Goal: Transaction & Acquisition: Book appointment/travel/reservation

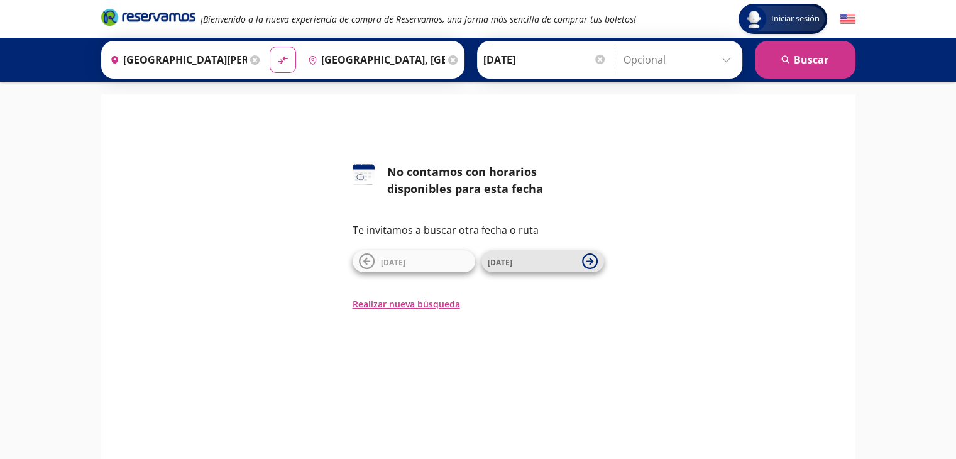
click at [592, 259] on icon at bounding box center [590, 261] width 16 height 16
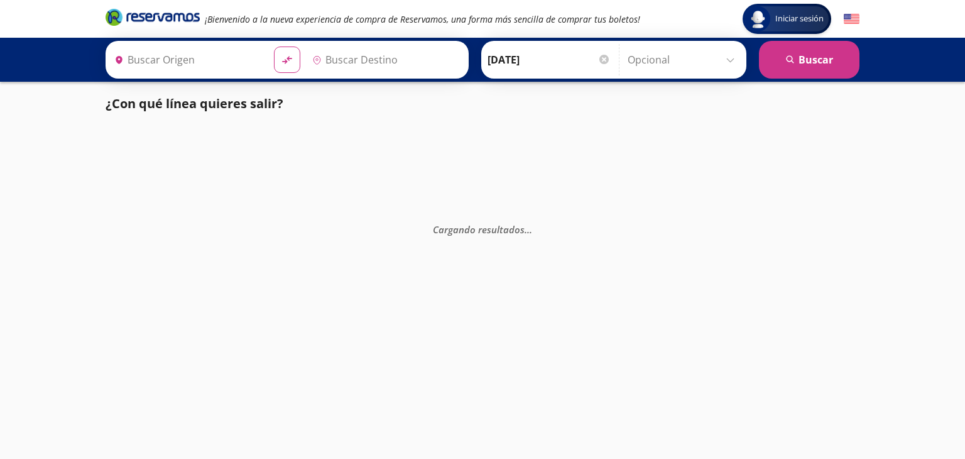
type input "[GEOGRAPHIC_DATA][PERSON_NAME], [GEOGRAPHIC_DATA][PERSON_NAME]"
type input "[GEOGRAPHIC_DATA], [GEOGRAPHIC_DATA]"
click at [281, 62] on icon "material-symbols:compare-arrows-rounded" at bounding box center [286, 60] width 11 height 12
type input "[GEOGRAPHIC_DATA], [GEOGRAPHIC_DATA]"
type input "[GEOGRAPHIC_DATA][PERSON_NAME], [GEOGRAPHIC_DATA][PERSON_NAME]"
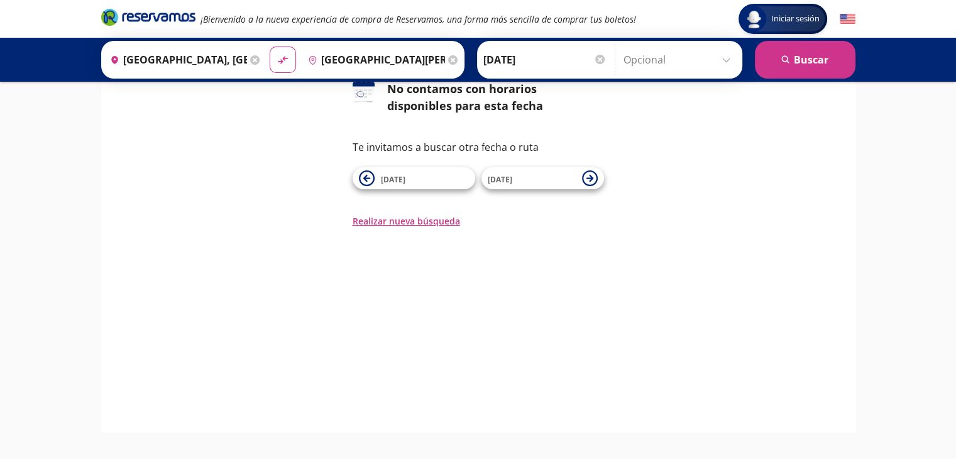
scroll to position [119, 0]
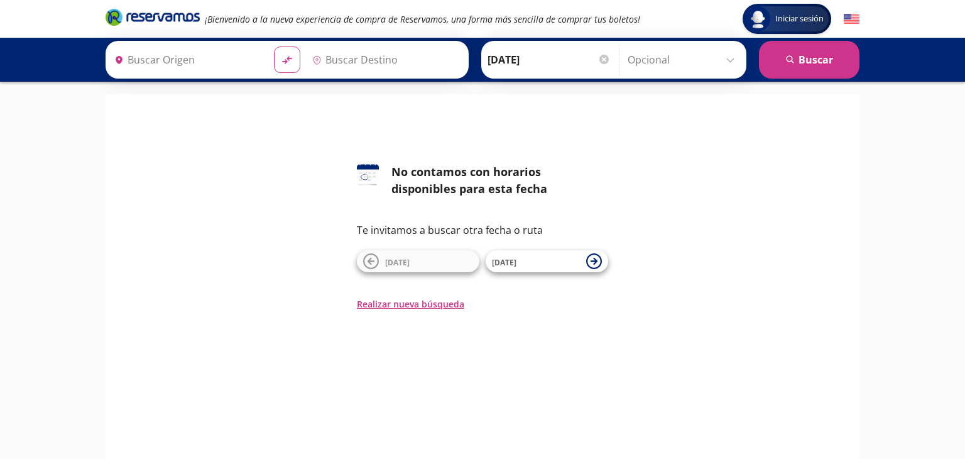
type input "[GEOGRAPHIC_DATA][PERSON_NAME], [GEOGRAPHIC_DATA][PERSON_NAME]"
type input "[GEOGRAPHIC_DATA], [GEOGRAPHIC_DATA]"
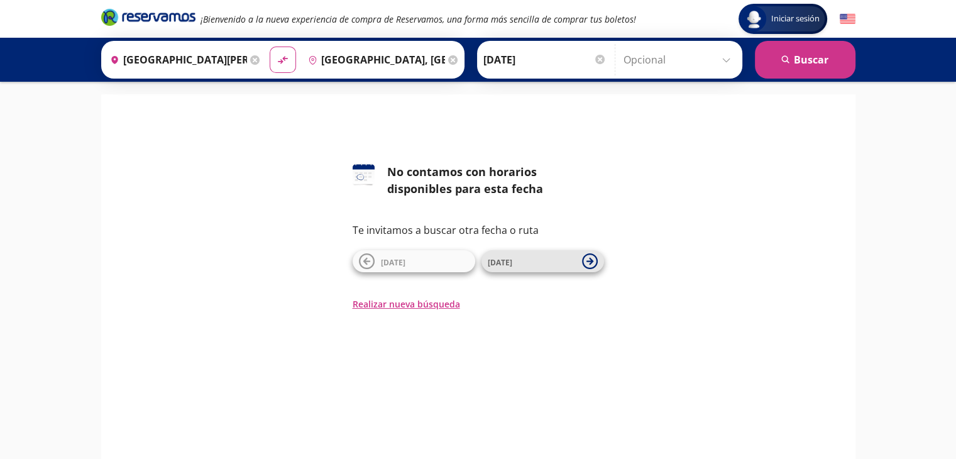
click at [591, 262] on icon at bounding box center [589, 261] width 7 height 7
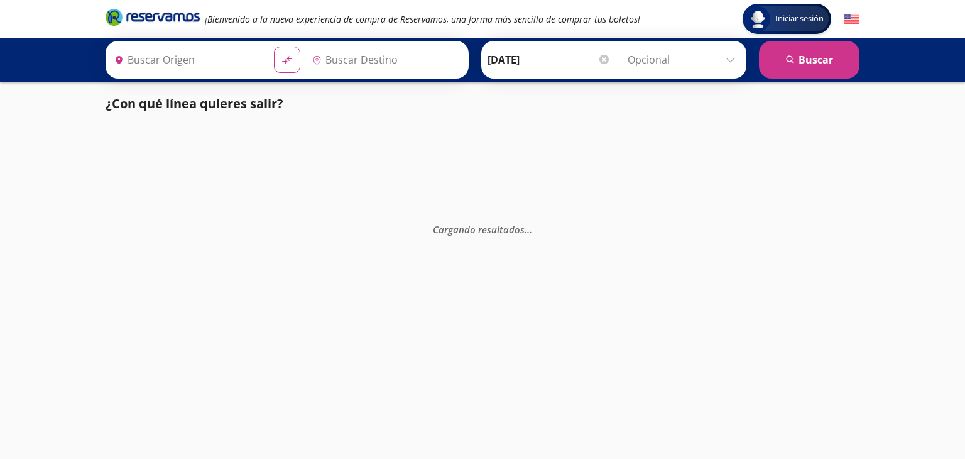
type input "[GEOGRAPHIC_DATA][PERSON_NAME], [GEOGRAPHIC_DATA][PERSON_NAME]"
type input "[GEOGRAPHIC_DATA], [GEOGRAPHIC_DATA]"
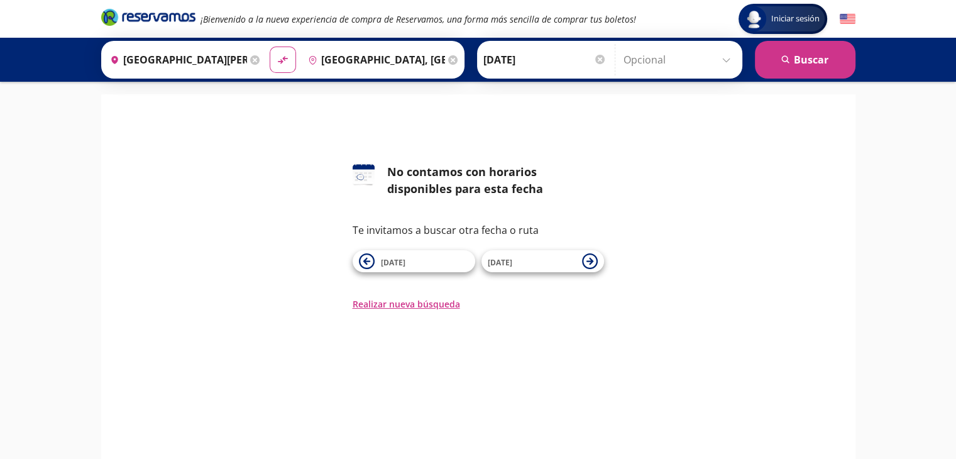
click at [598, 60] on div at bounding box center [599, 59] width 9 height 9
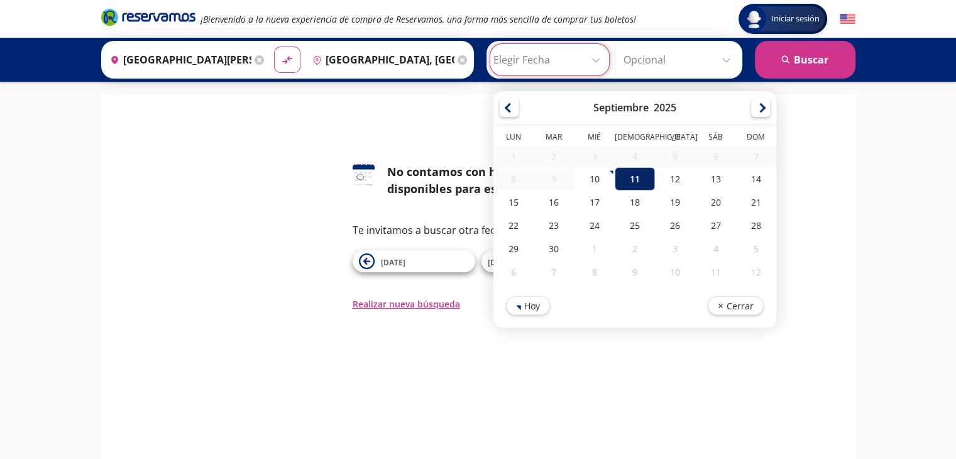
click at [631, 178] on div "11" at bounding box center [634, 178] width 40 height 23
type input "[DATE]"
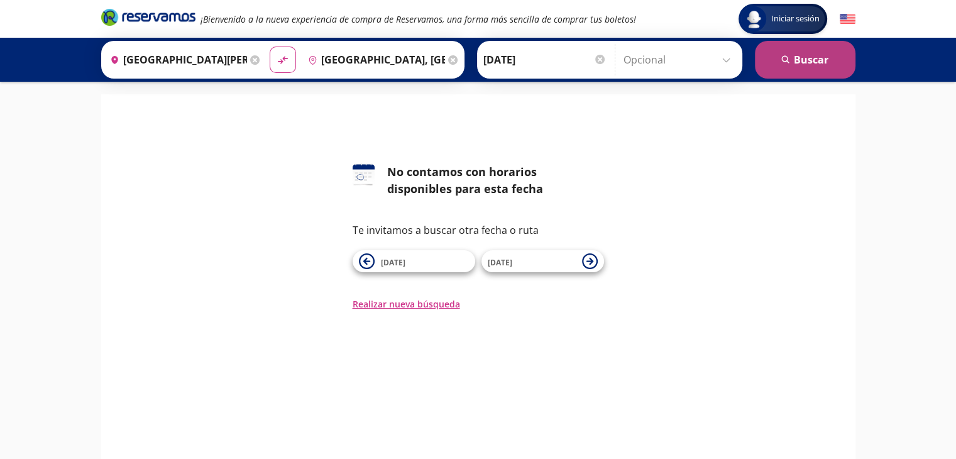
click at [789, 68] on button "search [GEOGRAPHIC_DATA]" at bounding box center [805, 60] width 101 height 38
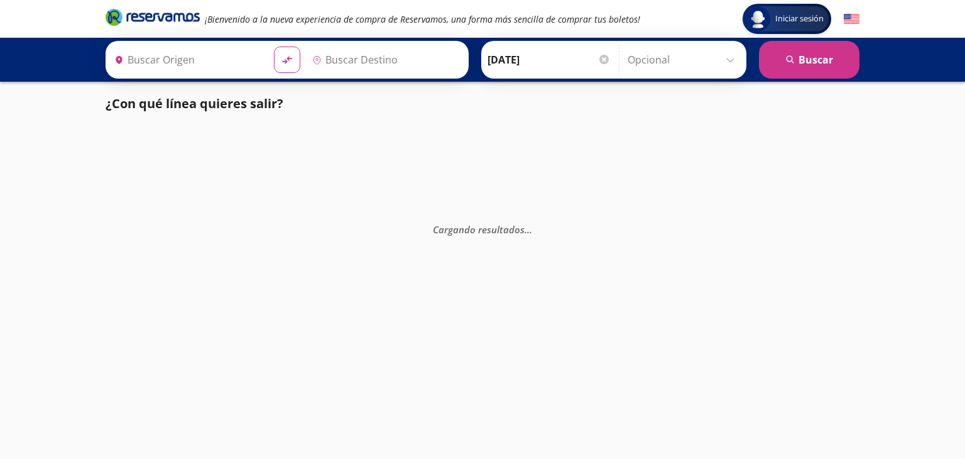
type input "[GEOGRAPHIC_DATA][PERSON_NAME], [GEOGRAPHIC_DATA][PERSON_NAME]"
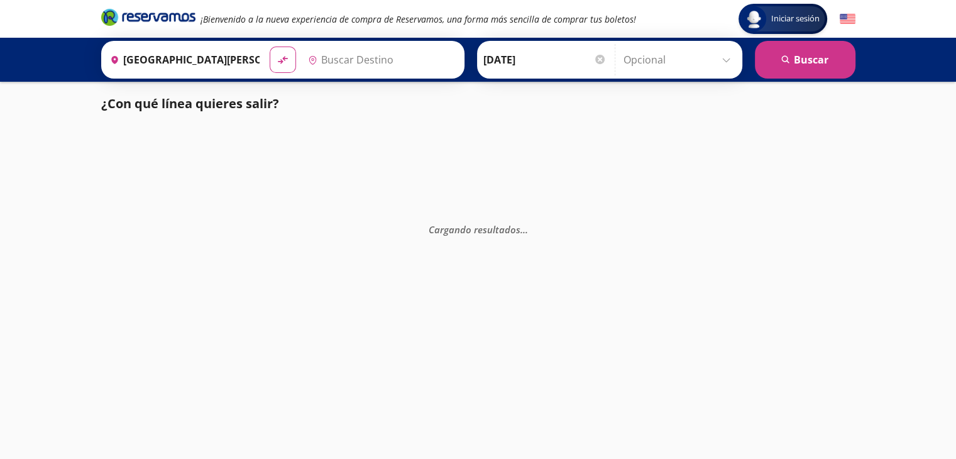
type input "[GEOGRAPHIC_DATA], [GEOGRAPHIC_DATA]"
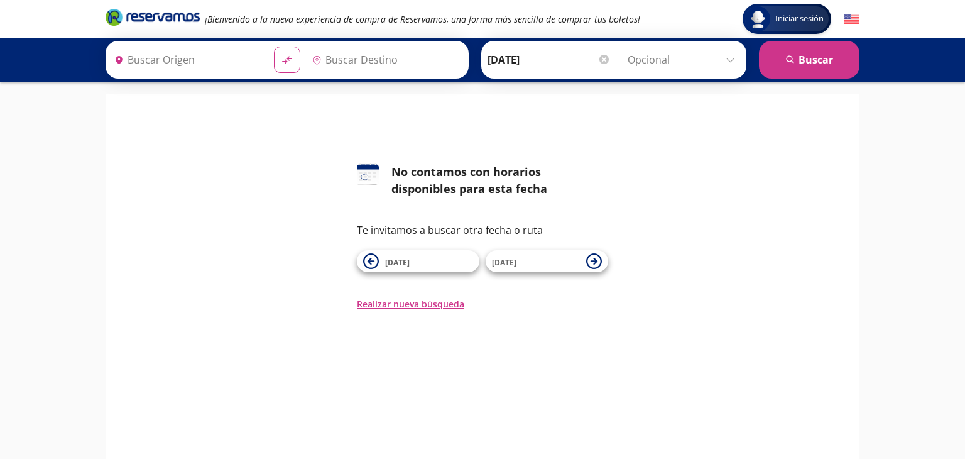
type input "[GEOGRAPHIC_DATA][PERSON_NAME], [GEOGRAPHIC_DATA][PERSON_NAME]"
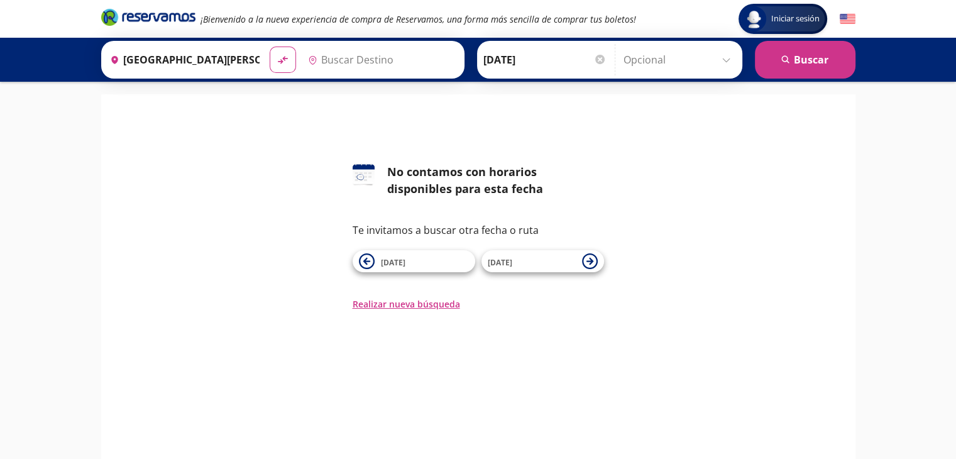
type input "[GEOGRAPHIC_DATA], [GEOGRAPHIC_DATA]"
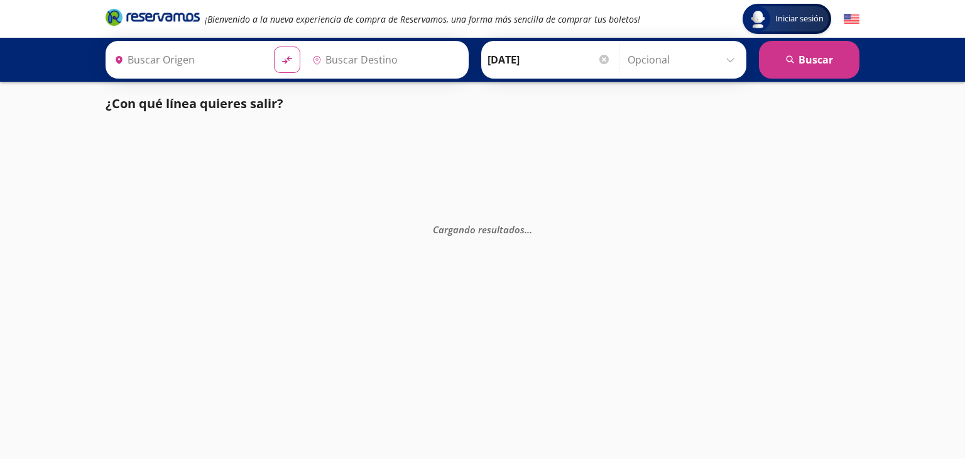
type input "[GEOGRAPHIC_DATA], [GEOGRAPHIC_DATA]"
type input "[GEOGRAPHIC_DATA][PERSON_NAME], [GEOGRAPHIC_DATA][PERSON_NAME]"
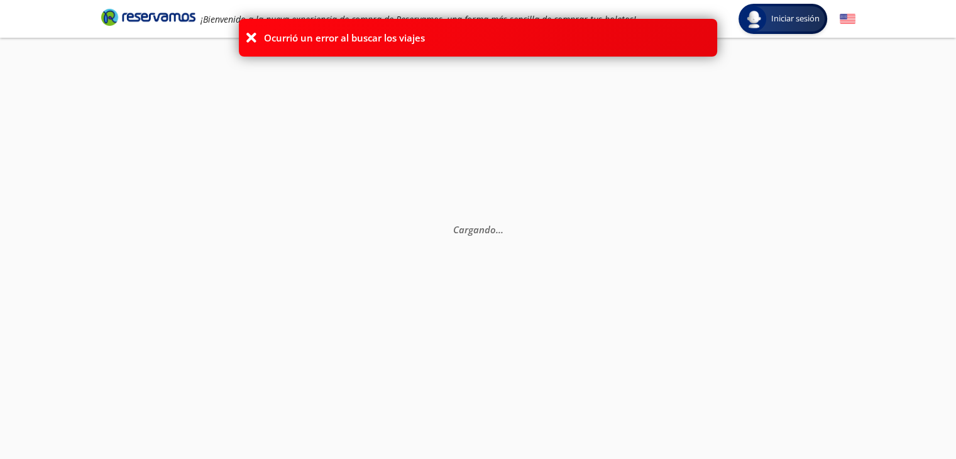
click at [249, 36] on icon at bounding box center [251, 37] width 13 height 13
click at [245, 36] on icon at bounding box center [251, 37] width 13 height 13
click at [816, 349] on div "Cargando . . ." at bounding box center [478, 267] width 956 height 459
click at [246, 33] on icon at bounding box center [251, 37] width 13 height 13
click at [750, 320] on div "Cargando . . ." at bounding box center [478, 267] width 956 height 459
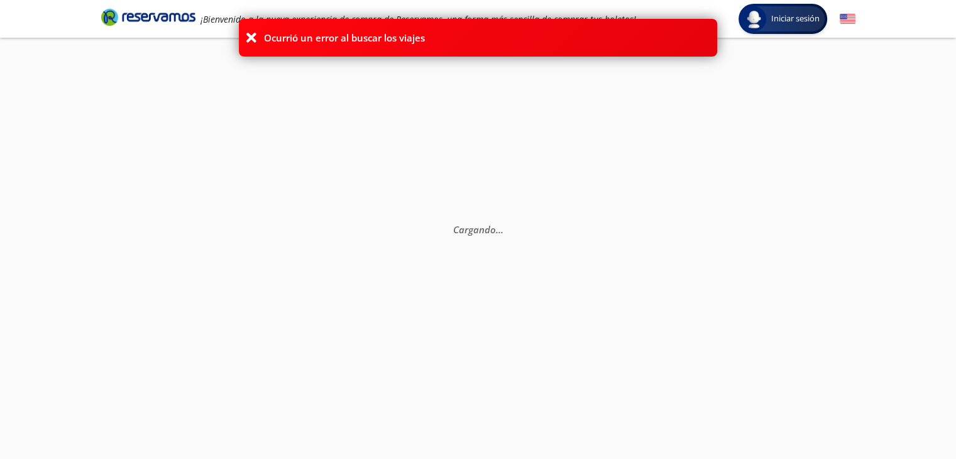
click at [748, 317] on div "Cargando . . ." at bounding box center [478, 267] width 956 height 459
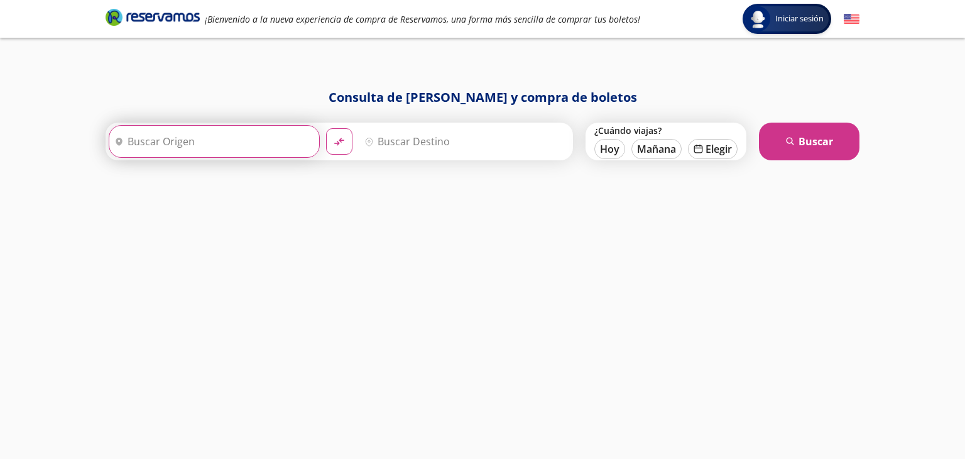
click at [236, 136] on input "Origen" at bounding box center [212, 141] width 207 height 31
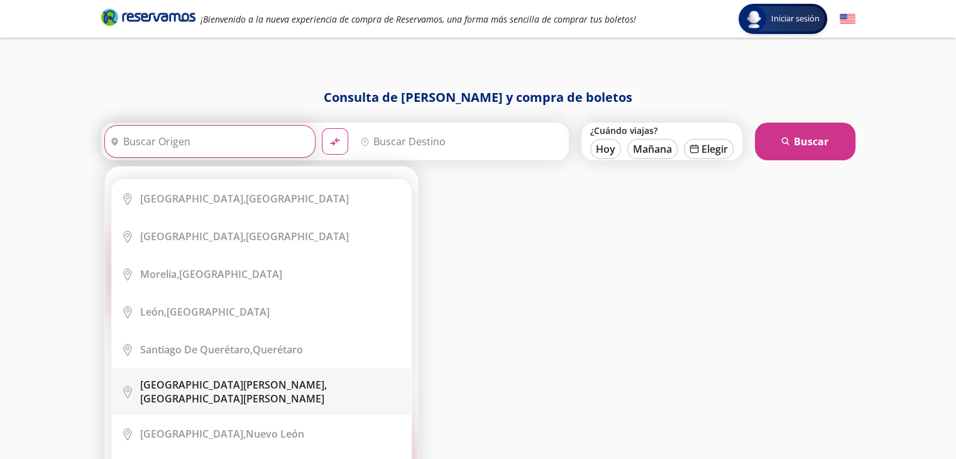
click at [254, 390] on div "[GEOGRAPHIC_DATA][PERSON_NAME], [GEOGRAPHIC_DATA][PERSON_NAME]" at bounding box center [270, 392] width 261 height 28
type input "[GEOGRAPHIC_DATA][PERSON_NAME], [GEOGRAPHIC_DATA][PERSON_NAME]"
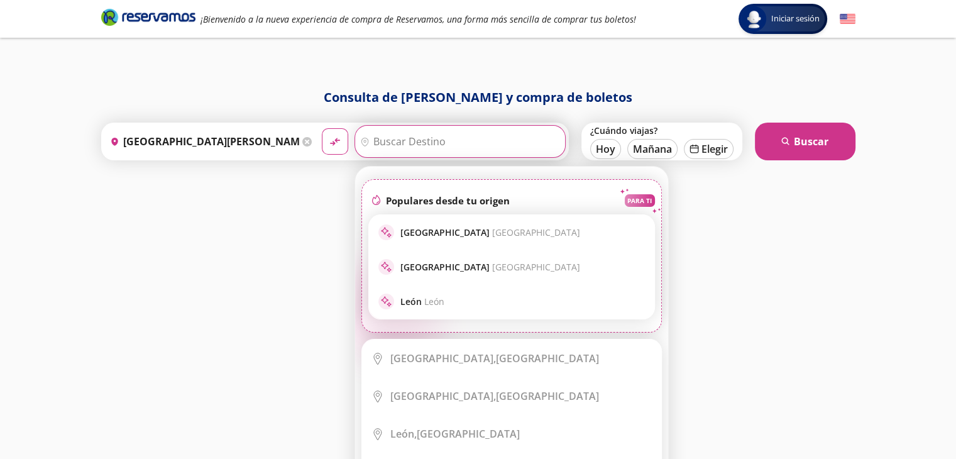
click at [438, 143] on input "Destino" at bounding box center [458, 141] width 207 height 31
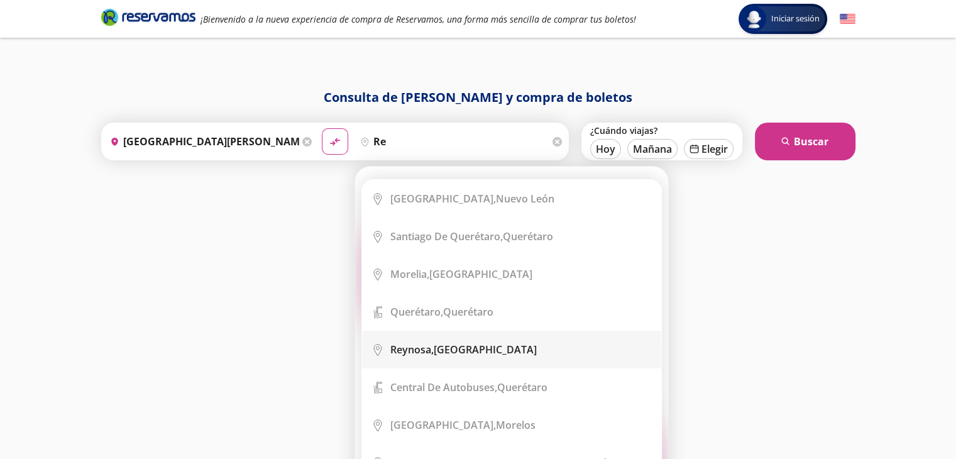
click at [489, 349] on div "[GEOGRAPHIC_DATA], [GEOGRAPHIC_DATA]" at bounding box center [463, 349] width 146 height 14
type input "[GEOGRAPHIC_DATA], [GEOGRAPHIC_DATA]"
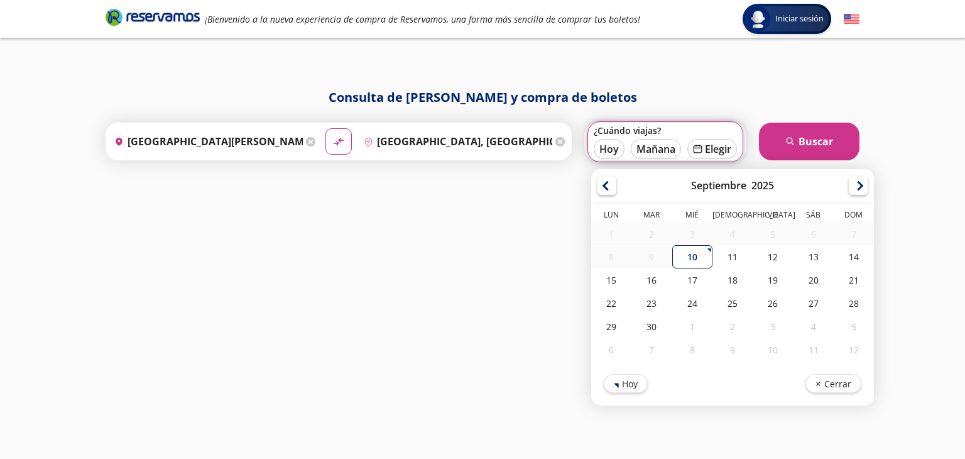
click at [692, 253] on div "10" at bounding box center [692, 256] width 40 height 23
type input "[DATE]"
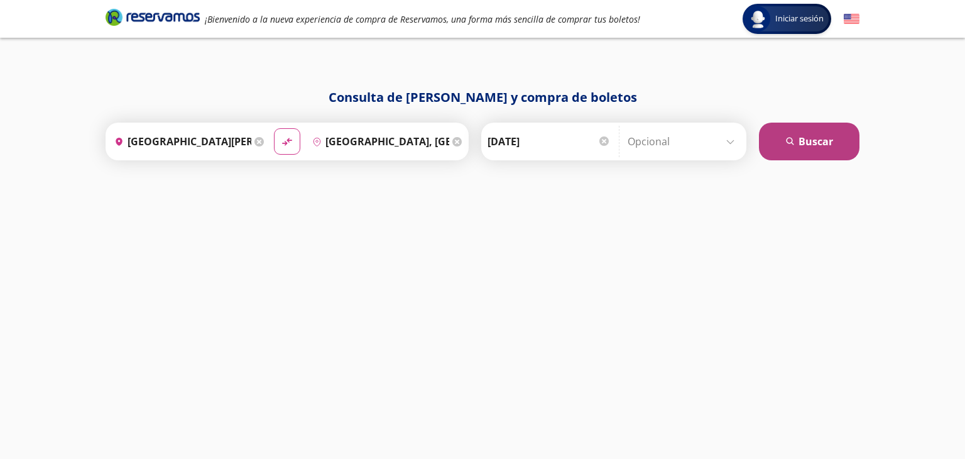
click at [809, 148] on button "search [GEOGRAPHIC_DATA]" at bounding box center [809, 142] width 101 height 38
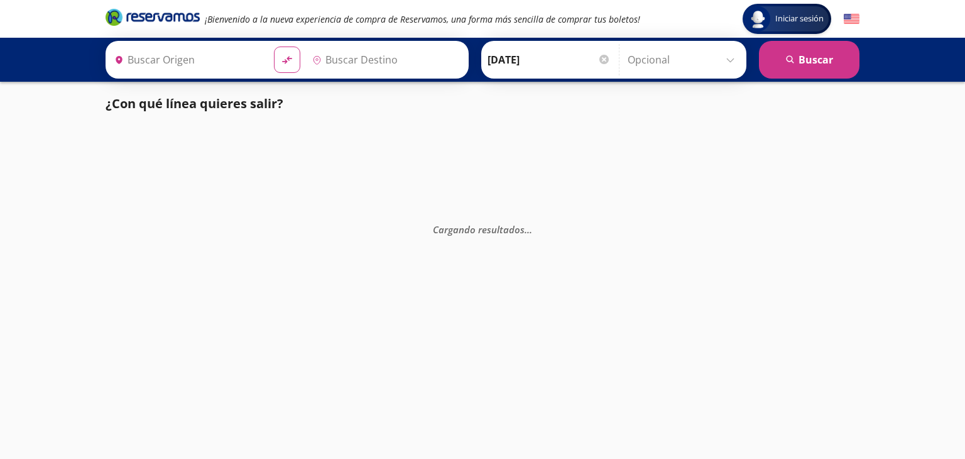
type input "[GEOGRAPHIC_DATA][PERSON_NAME], [GEOGRAPHIC_DATA][PERSON_NAME]"
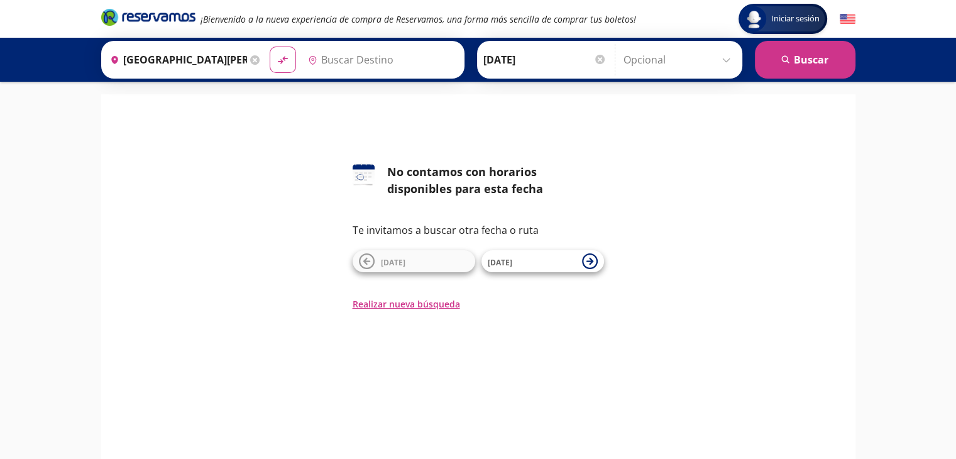
type input "[GEOGRAPHIC_DATA], [GEOGRAPHIC_DATA]"
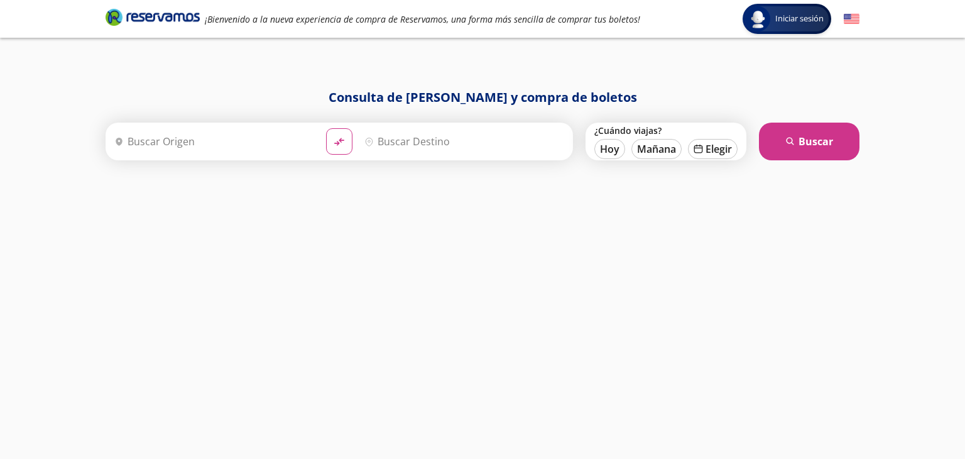
click at [254, 139] on input "Origen" at bounding box center [212, 141] width 207 height 31
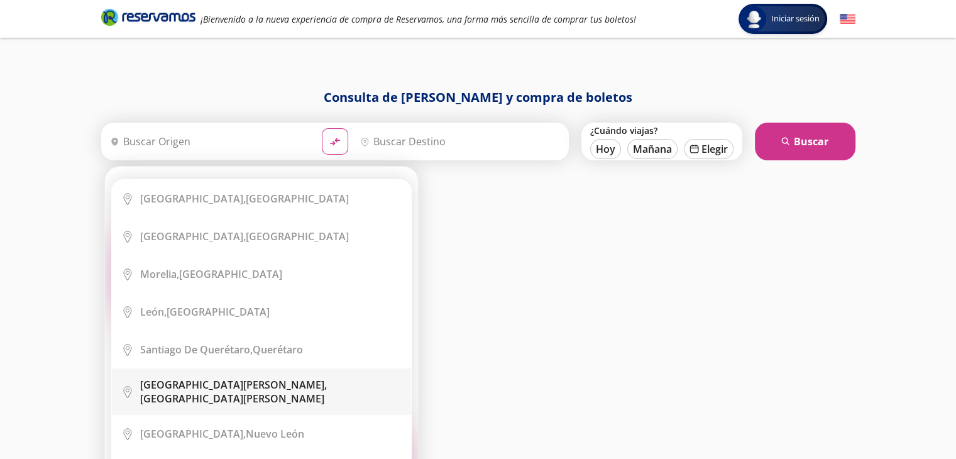
click at [226, 386] on div "[GEOGRAPHIC_DATA][PERSON_NAME], [GEOGRAPHIC_DATA][PERSON_NAME]" at bounding box center [270, 392] width 261 height 28
type input "[GEOGRAPHIC_DATA][PERSON_NAME], [GEOGRAPHIC_DATA][PERSON_NAME]"
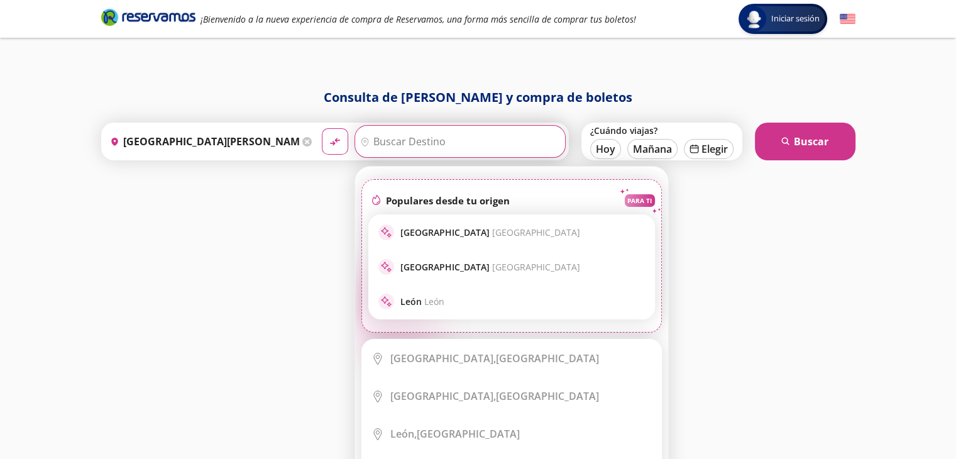
click at [446, 138] on input "Destino" at bounding box center [458, 141] width 207 height 31
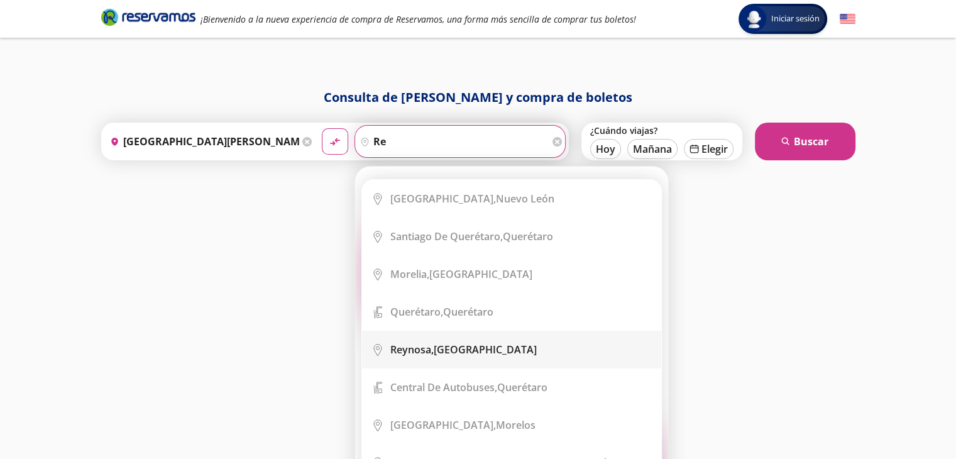
click at [467, 349] on div "[GEOGRAPHIC_DATA], [GEOGRAPHIC_DATA]" at bounding box center [463, 349] width 146 height 14
type input "[GEOGRAPHIC_DATA], [GEOGRAPHIC_DATA]"
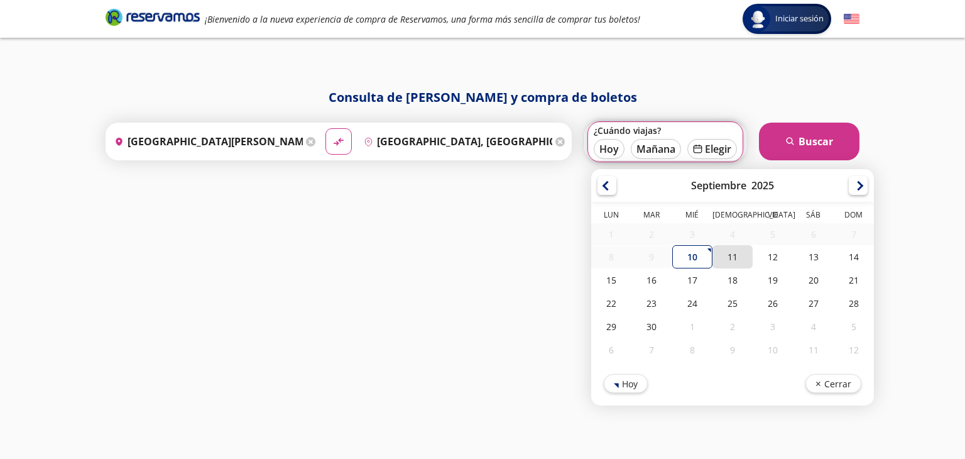
click at [736, 256] on div "11" at bounding box center [733, 256] width 40 height 23
type input "[DATE]"
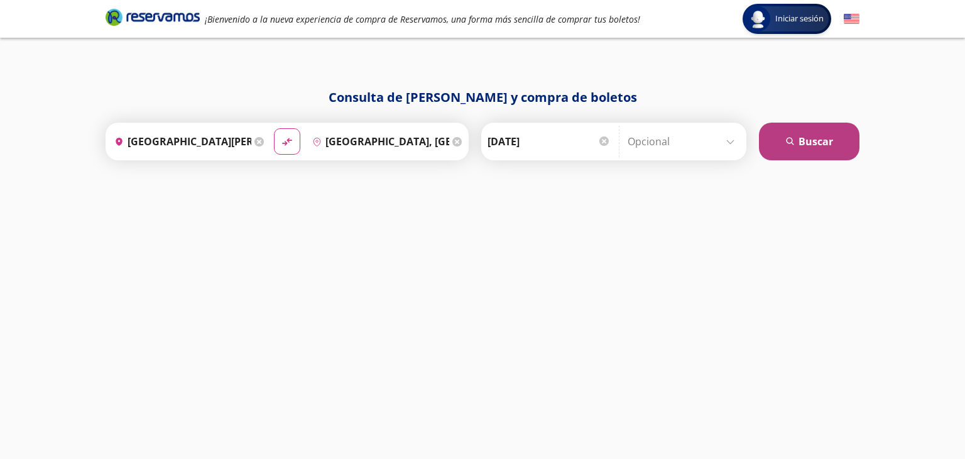
click at [828, 150] on button "search [GEOGRAPHIC_DATA]" at bounding box center [809, 142] width 101 height 38
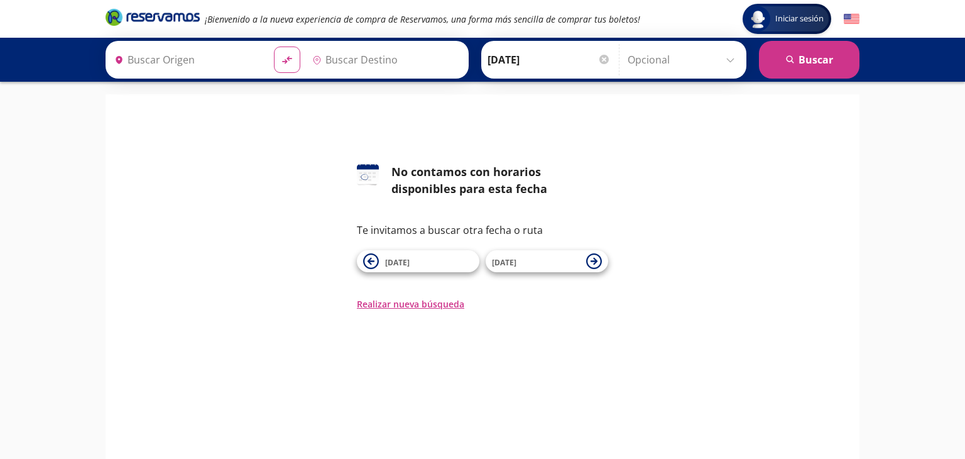
type input "[GEOGRAPHIC_DATA], [GEOGRAPHIC_DATA]"
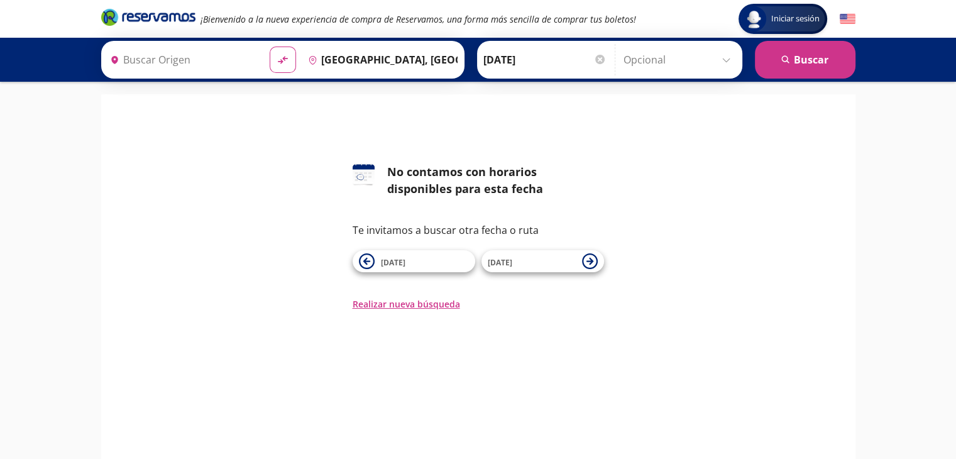
type input "[GEOGRAPHIC_DATA][PERSON_NAME], [GEOGRAPHIC_DATA][PERSON_NAME]"
click at [598, 57] on div at bounding box center [599, 59] width 9 height 9
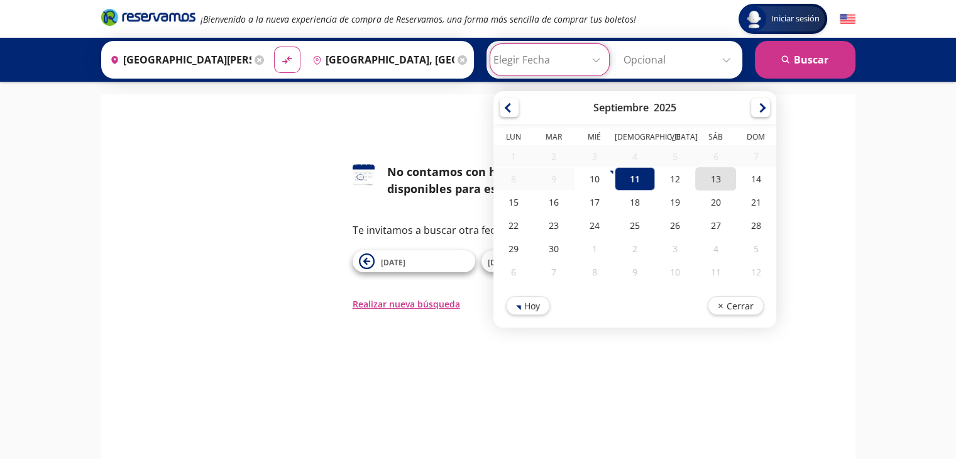
click at [709, 183] on div "13" at bounding box center [715, 178] width 40 height 23
type input "[DATE]"
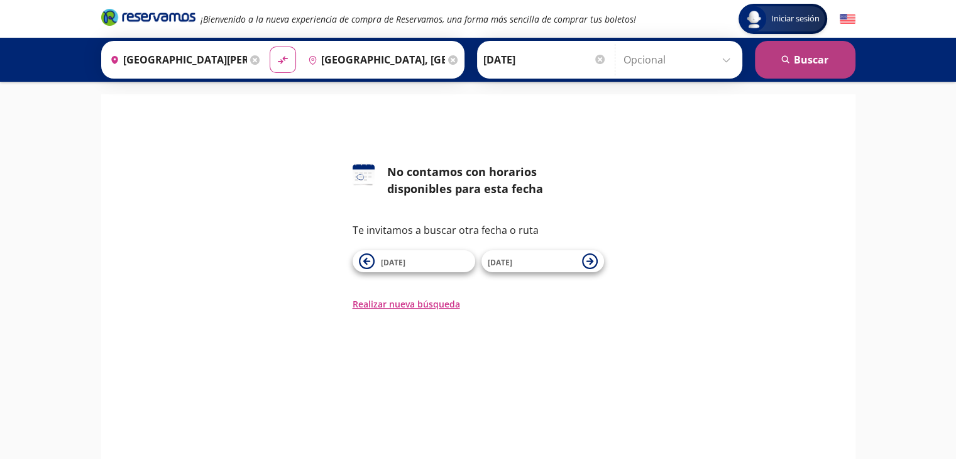
click at [799, 67] on button "search [GEOGRAPHIC_DATA]" at bounding box center [805, 60] width 101 height 38
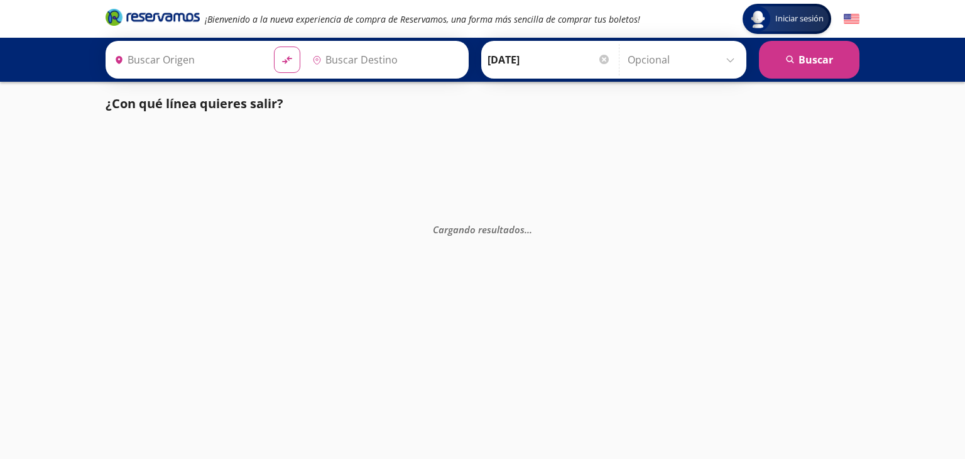
type input "[GEOGRAPHIC_DATA][PERSON_NAME], [GEOGRAPHIC_DATA][PERSON_NAME]"
type input "[GEOGRAPHIC_DATA], [GEOGRAPHIC_DATA]"
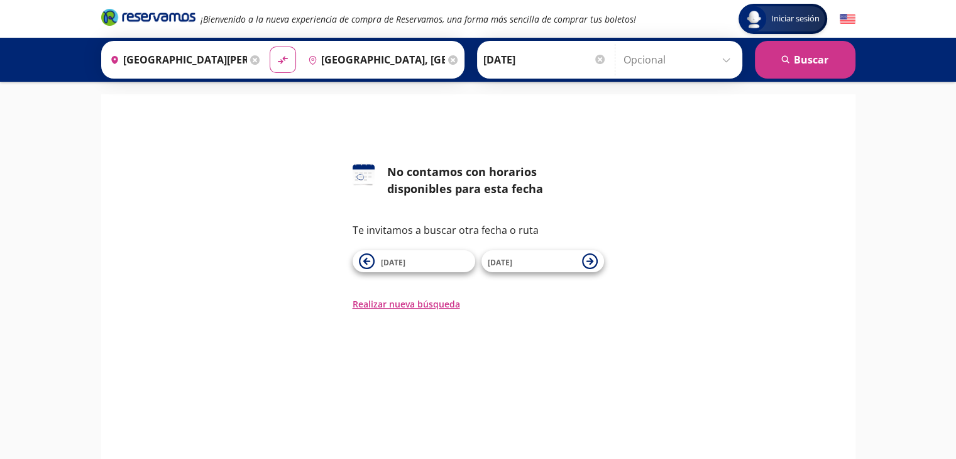
click at [597, 60] on div at bounding box center [599, 59] width 9 height 9
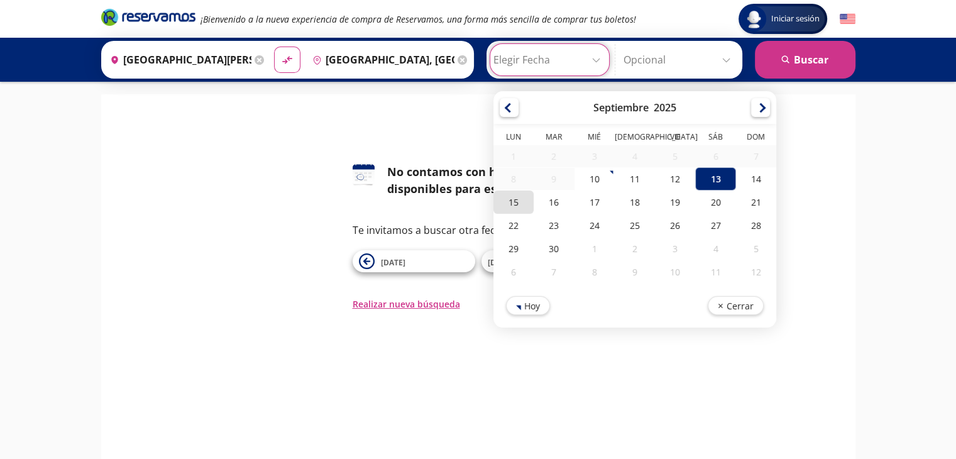
click at [514, 207] on div "15" at bounding box center [513, 201] width 40 height 23
type input "[DATE]"
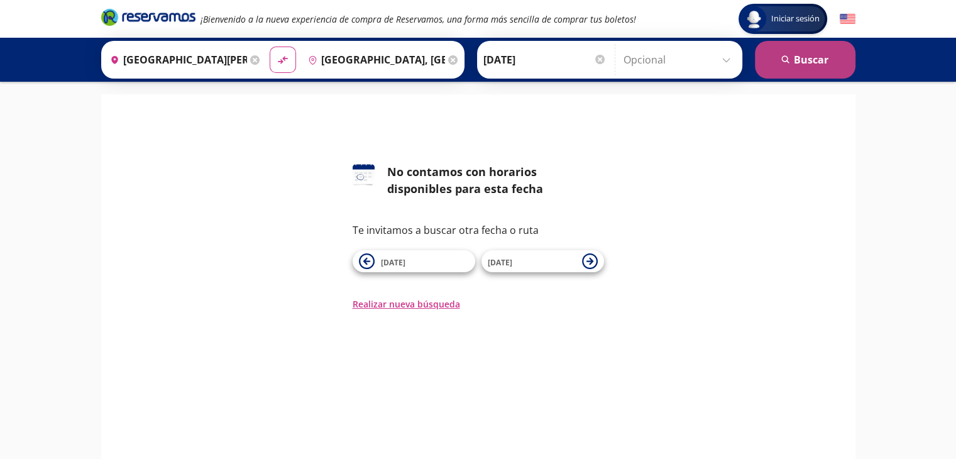
click at [807, 60] on button "search [GEOGRAPHIC_DATA]" at bounding box center [805, 60] width 101 height 38
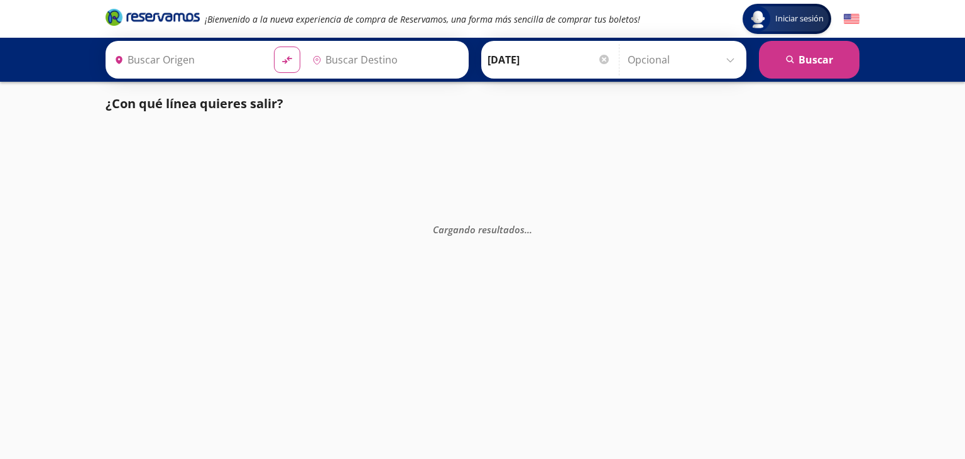
type input "[GEOGRAPHIC_DATA], [GEOGRAPHIC_DATA]"
type input "[GEOGRAPHIC_DATA][PERSON_NAME], [GEOGRAPHIC_DATA][PERSON_NAME]"
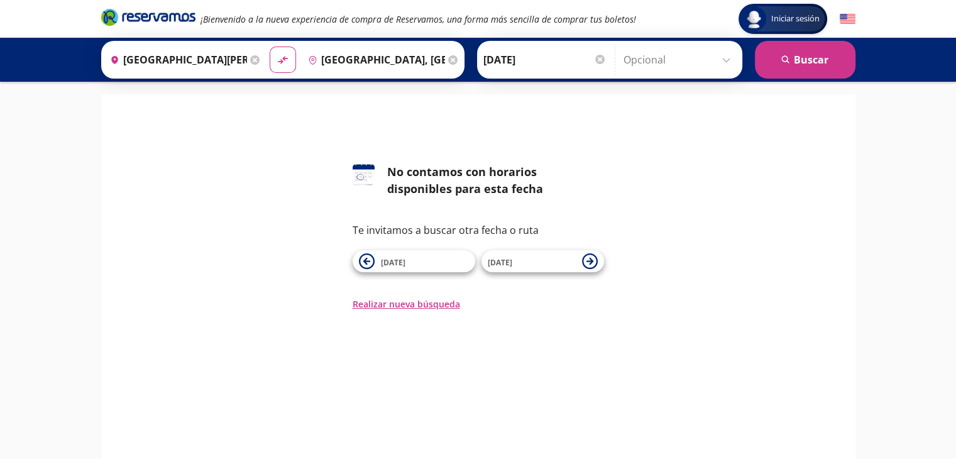
click at [36, 189] on div "Iniciar sesión Iniciar sesión ¡Bienvenido a la nueva experiencia de compra de R…" at bounding box center [478, 289] width 956 height 578
click at [448, 61] on icon at bounding box center [452, 59] width 9 height 9
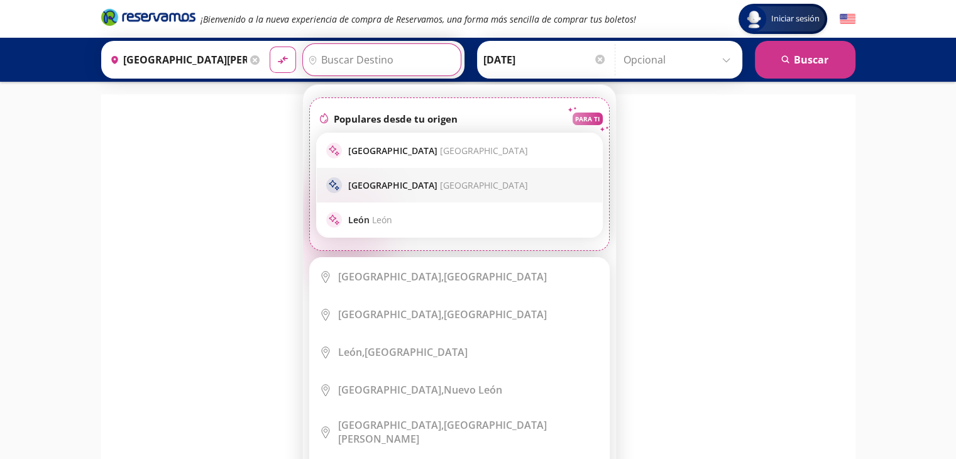
click at [383, 182] on p "Guadalajara [GEOGRAPHIC_DATA]" at bounding box center [438, 185] width 180 height 12
type input "[GEOGRAPHIC_DATA], [GEOGRAPHIC_DATA]"
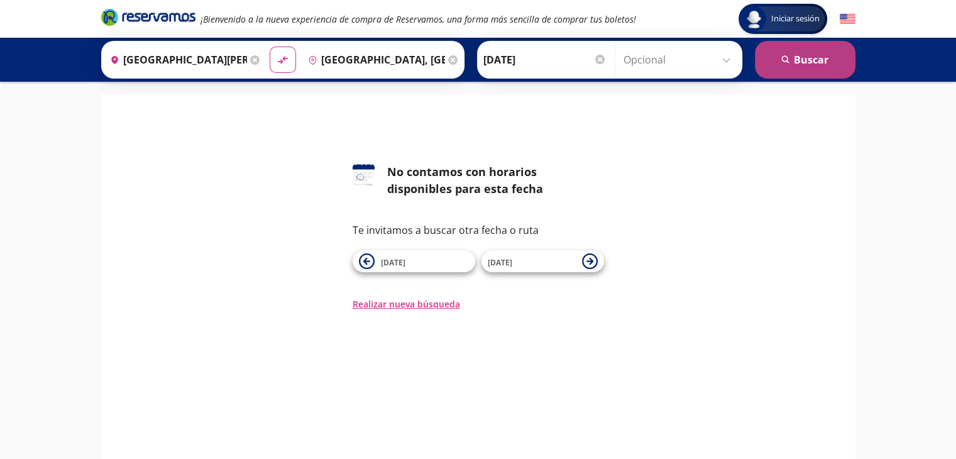
click at [807, 63] on button "search [GEOGRAPHIC_DATA]" at bounding box center [805, 60] width 101 height 38
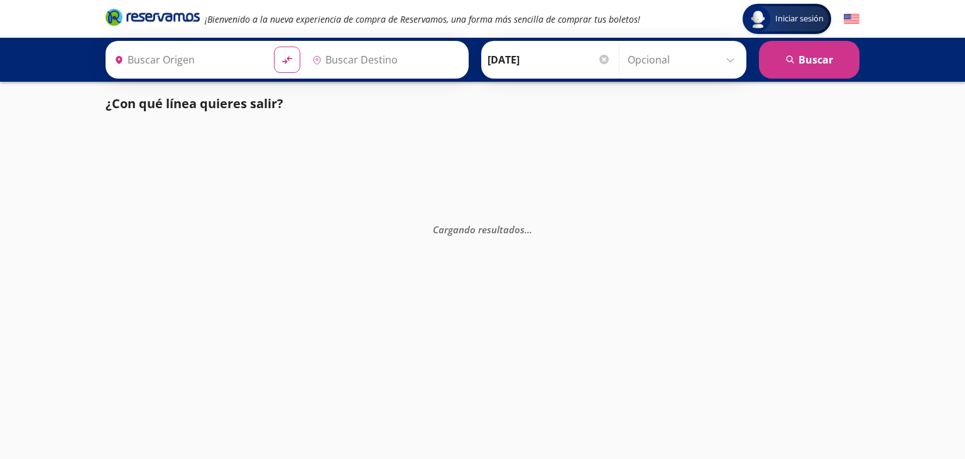
type input "[GEOGRAPHIC_DATA][PERSON_NAME], [GEOGRAPHIC_DATA][PERSON_NAME]"
type input "[GEOGRAPHIC_DATA], [GEOGRAPHIC_DATA]"
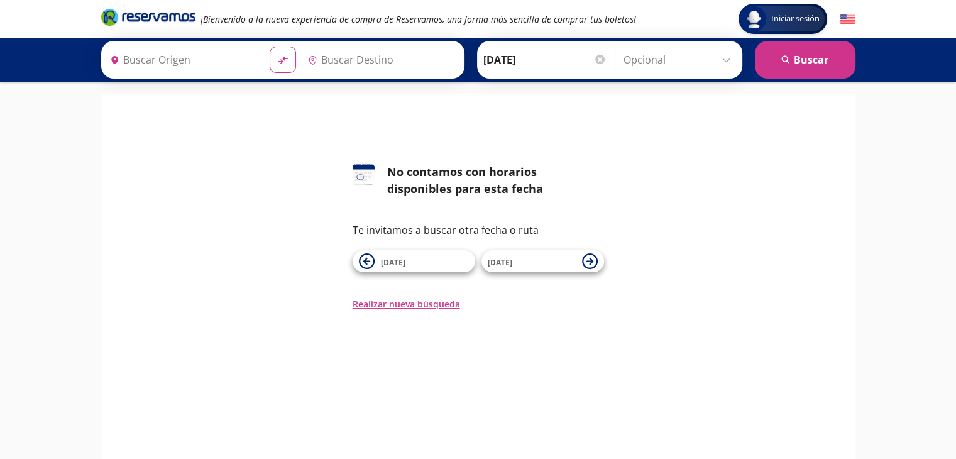
type input "[GEOGRAPHIC_DATA][PERSON_NAME], [GEOGRAPHIC_DATA][PERSON_NAME]"
type input "[GEOGRAPHIC_DATA], [GEOGRAPHIC_DATA]"
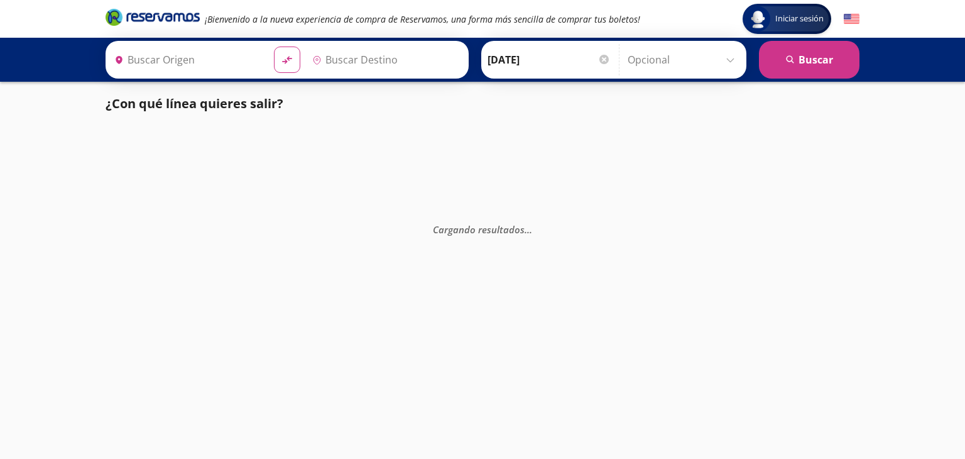
type input "[GEOGRAPHIC_DATA][PERSON_NAME], [GEOGRAPHIC_DATA][PERSON_NAME]"
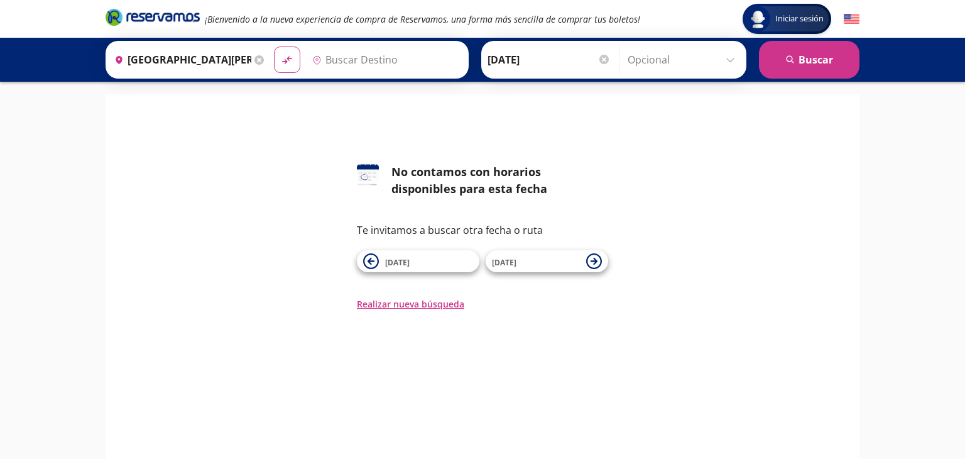
type input "[GEOGRAPHIC_DATA], [GEOGRAPHIC_DATA]"
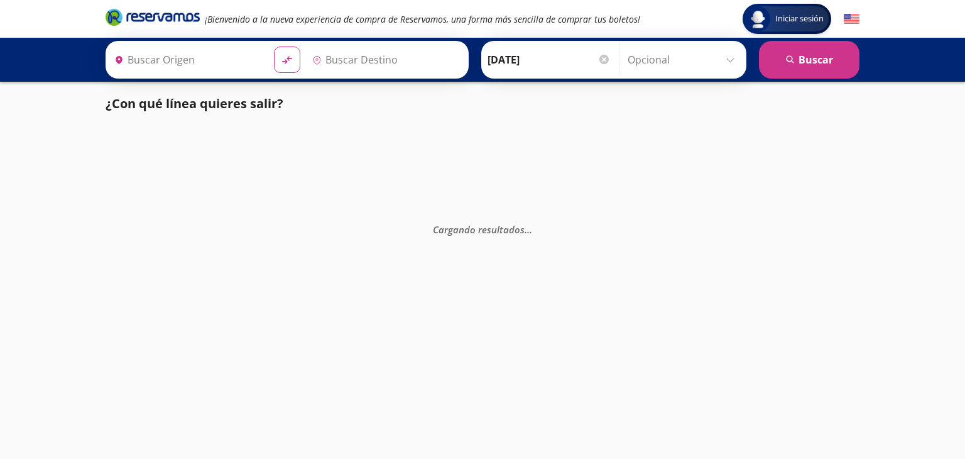
type input "[GEOGRAPHIC_DATA][PERSON_NAME], [GEOGRAPHIC_DATA][PERSON_NAME]"
type input "[GEOGRAPHIC_DATA], [GEOGRAPHIC_DATA]"
